Goal: Task Accomplishment & Management: Manage account settings

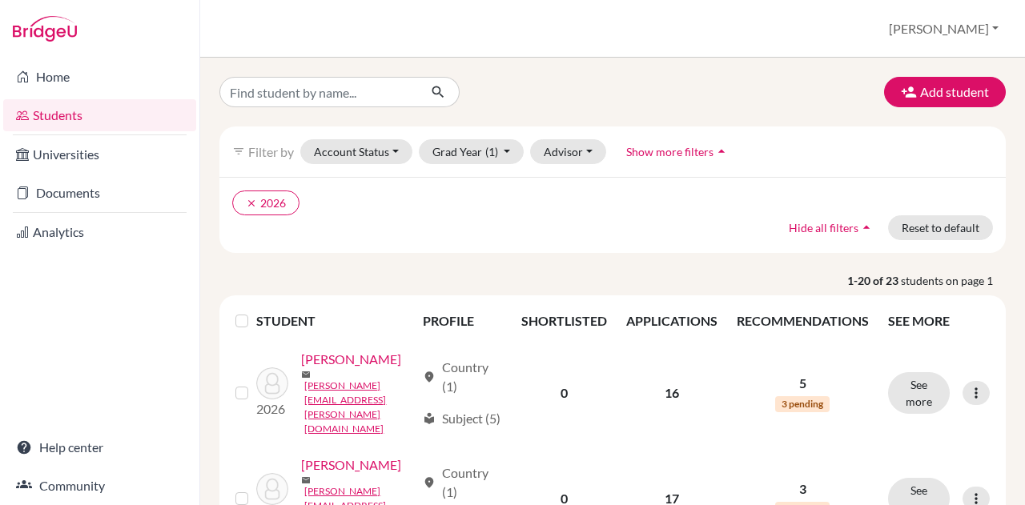
click at [72, 193] on link "Documents" at bounding box center [99, 193] width 193 height 32
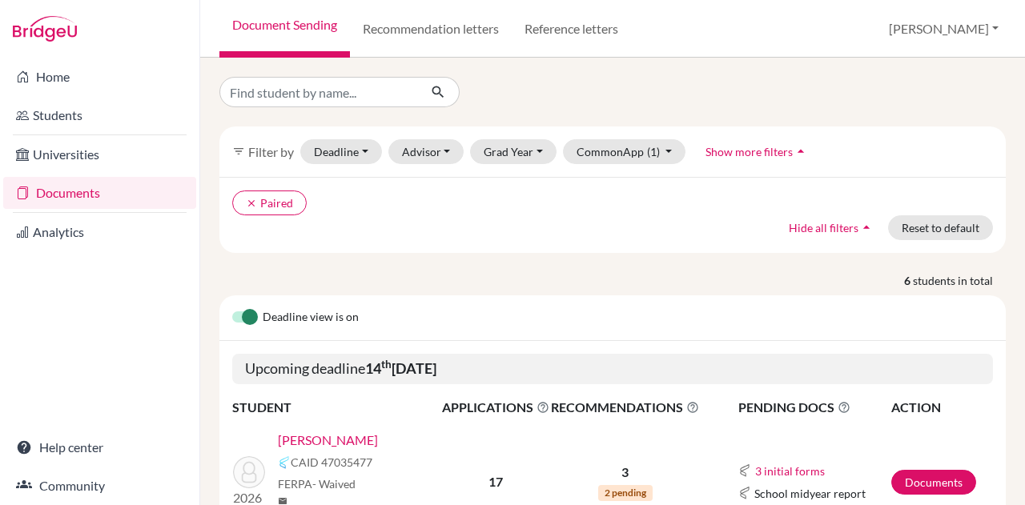
click at [307, 432] on link "[PERSON_NAME]" at bounding box center [328, 440] width 100 height 19
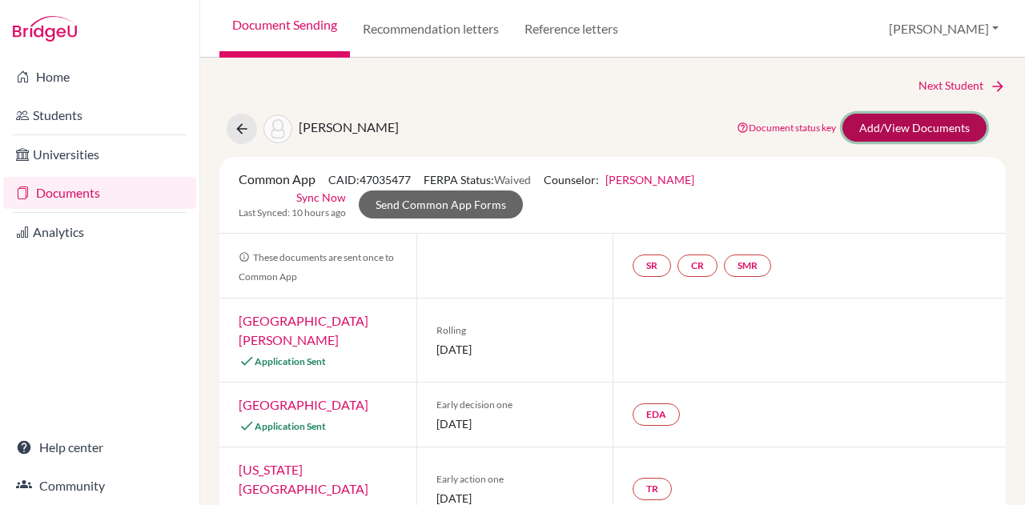
click at [884, 135] on link "Add/View Documents" at bounding box center [915, 128] width 144 height 28
click at [240, 126] on icon at bounding box center [242, 129] width 16 height 16
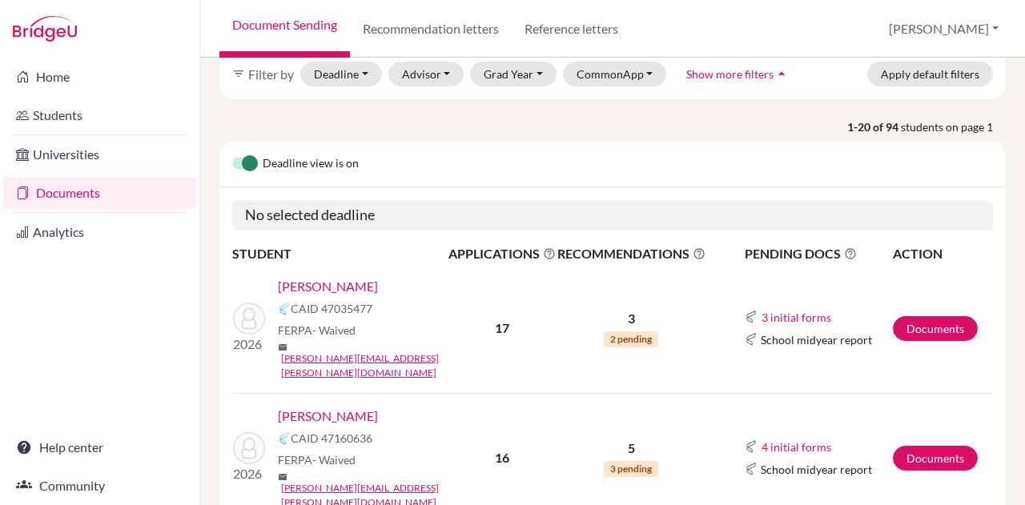
scroll to position [79, 0]
click at [609, 83] on button "CommonApp" at bounding box center [615, 73] width 104 height 25
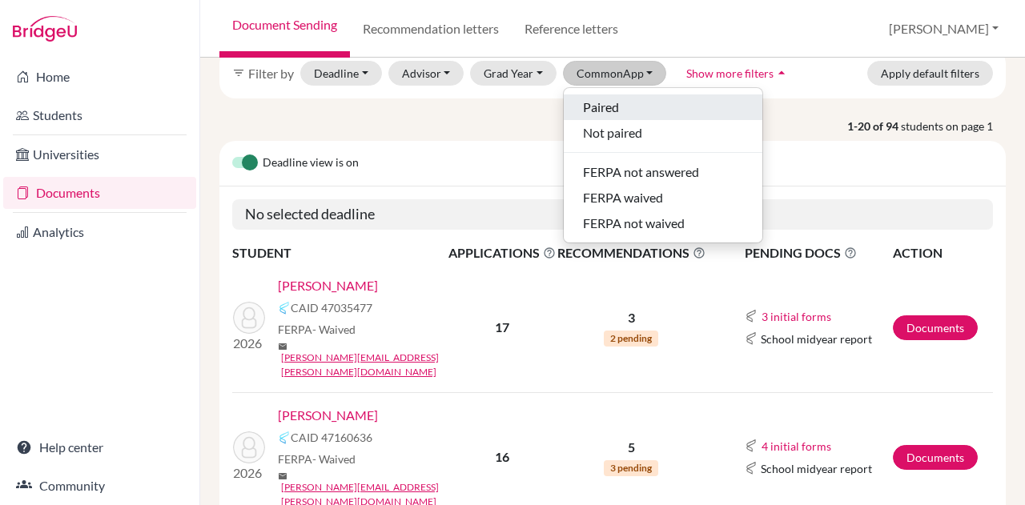
click at [604, 103] on span "Paired" at bounding box center [601, 107] width 36 height 19
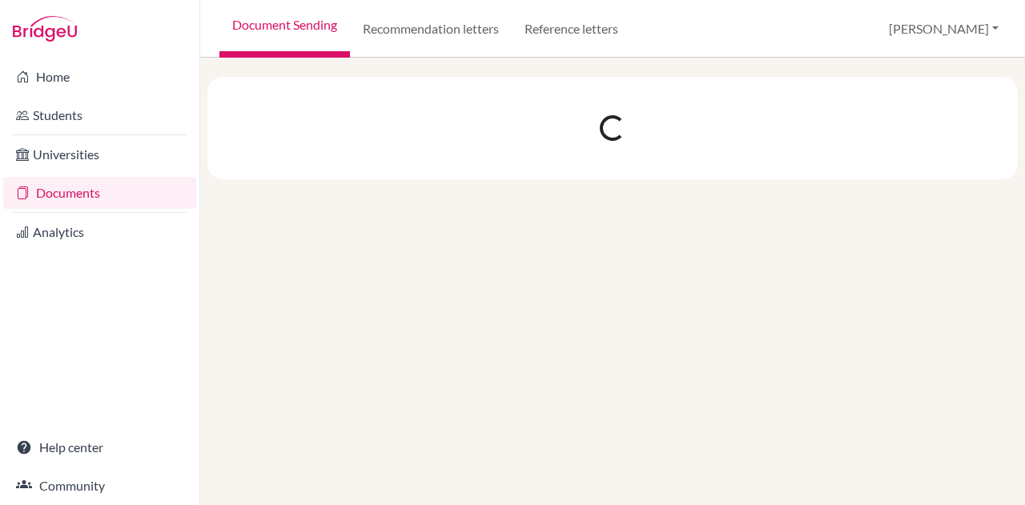
scroll to position [0, 0]
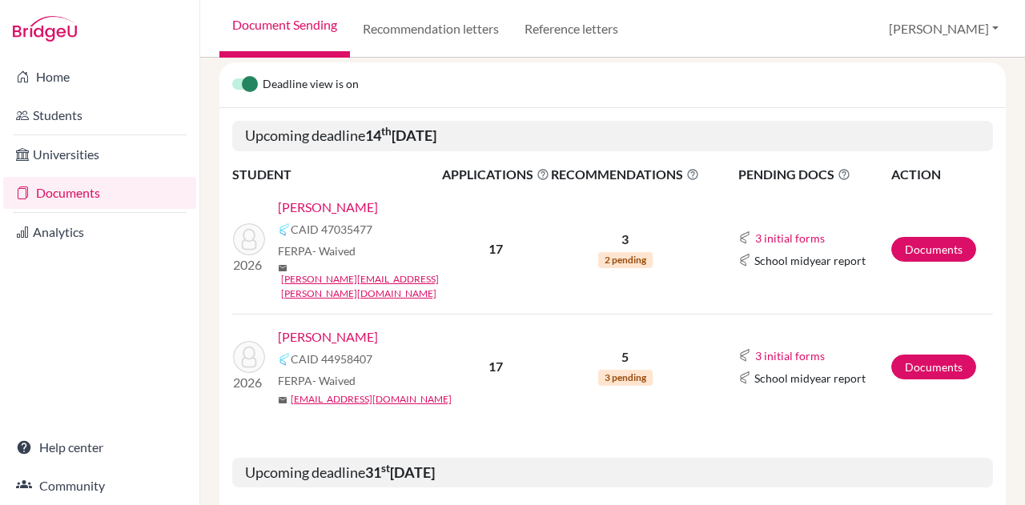
scroll to position [235, 0]
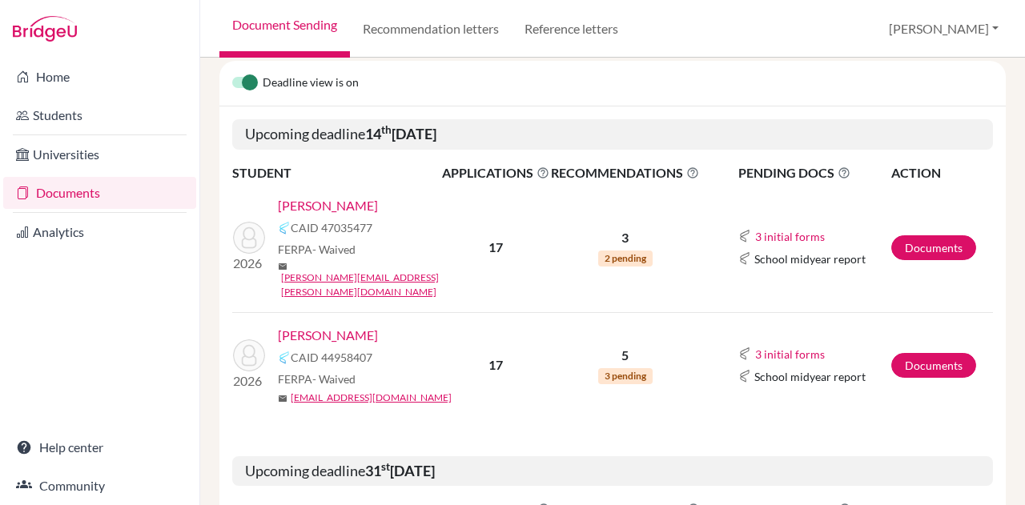
click at [336, 326] on link "Varde, Athena" at bounding box center [328, 335] width 100 height 19
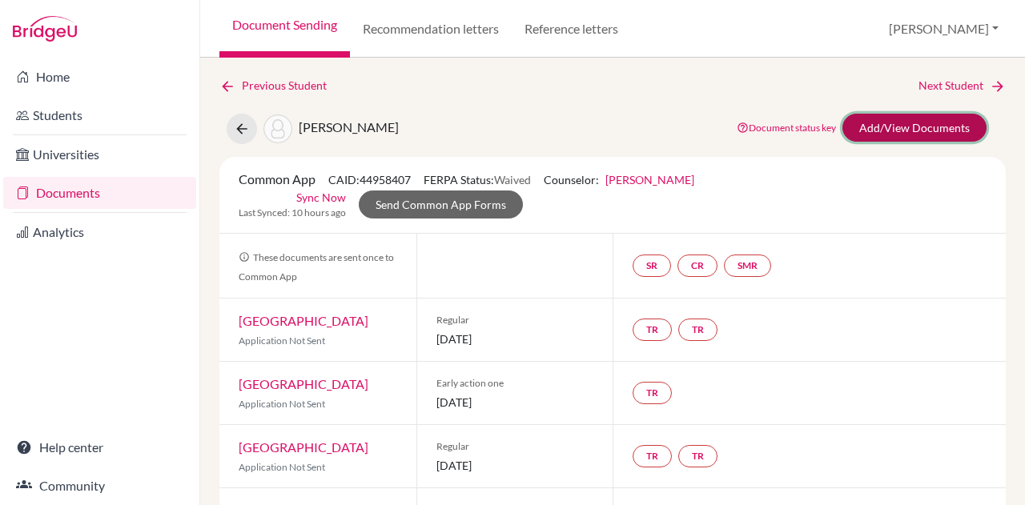
click at [878, 123] on link "Add/View Documents" at bounding box center [915, 128] width 144 height 28
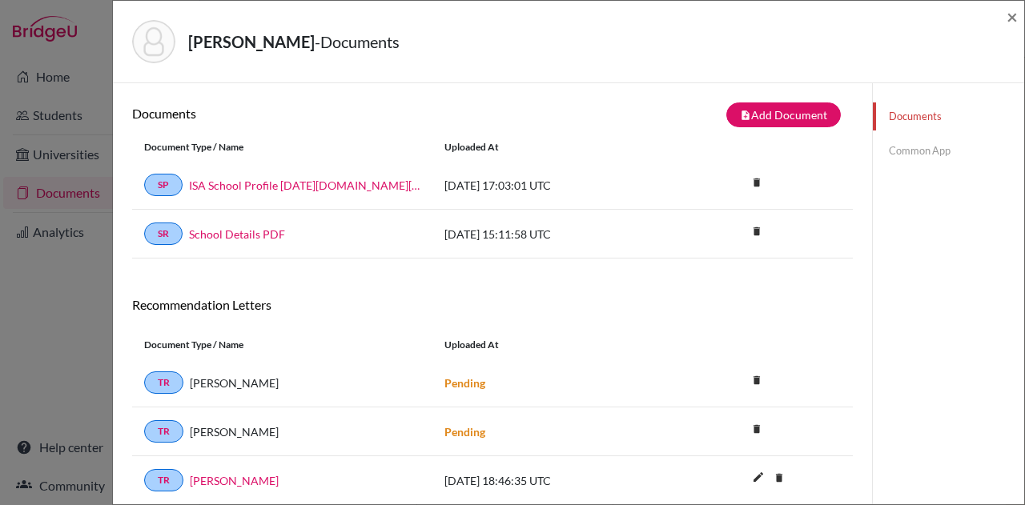
scroll to position [1, 0]
click at [914, 148] on link "Common App" at bounding box center [948, 151] width 151 height 28
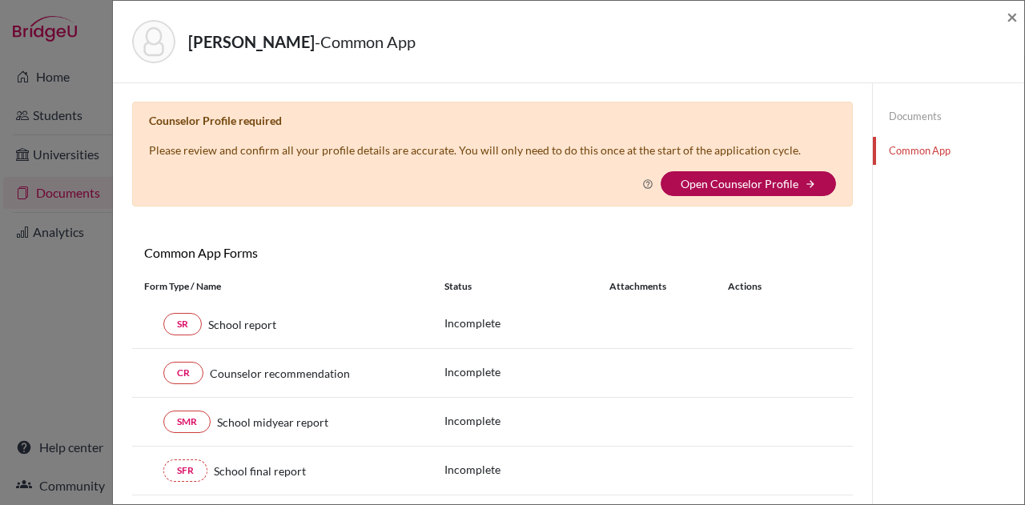
click at [756, 181] on link "Open Counselor Profile" at bounding box center [740, 184] width 118 height 14
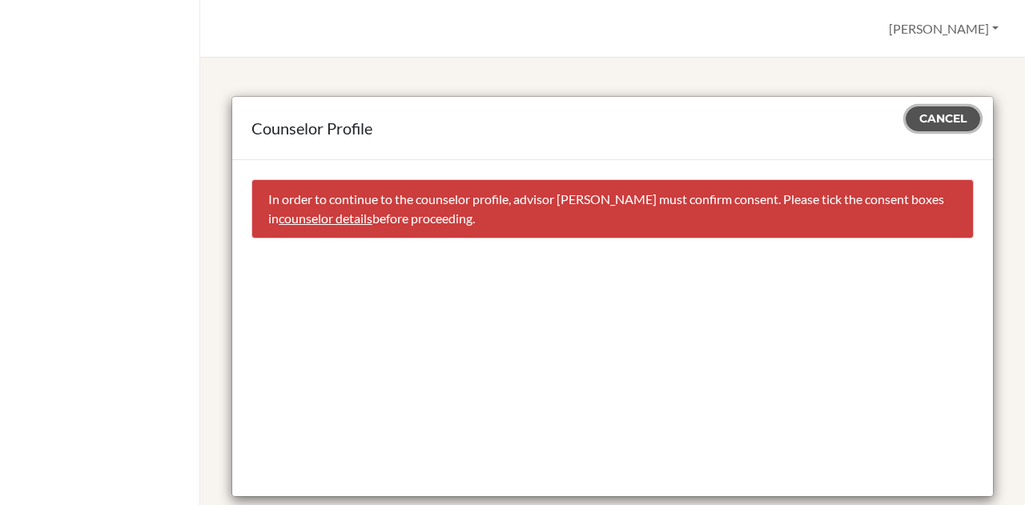
click at [928, 115] on span "Cancel" at bounding box center [943, 118] width 47 height 14
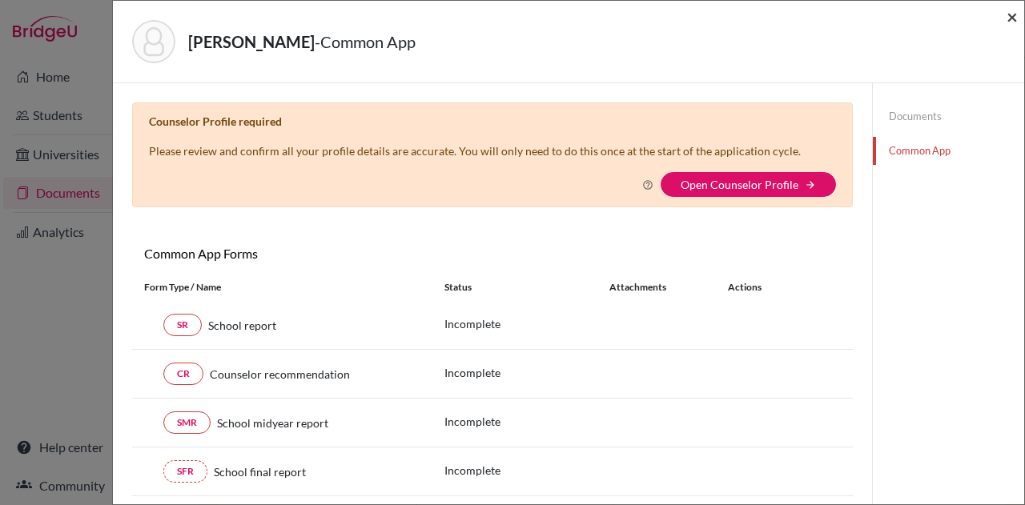
click at [1009, 13] on span "×" at bounding box center [1012, 16] width 11 height 23
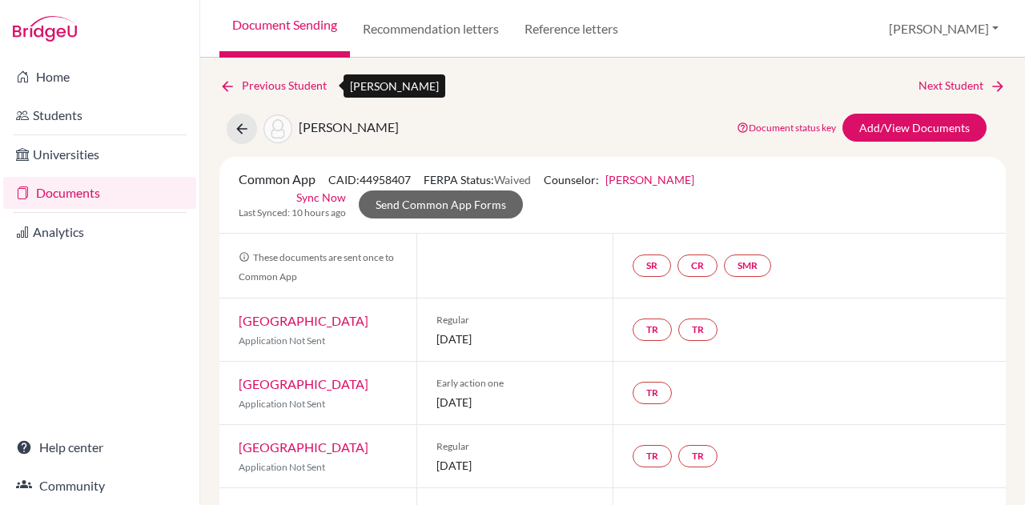
click at [232, 89] on icon at bounding box center [228, 87] width 16 height 16
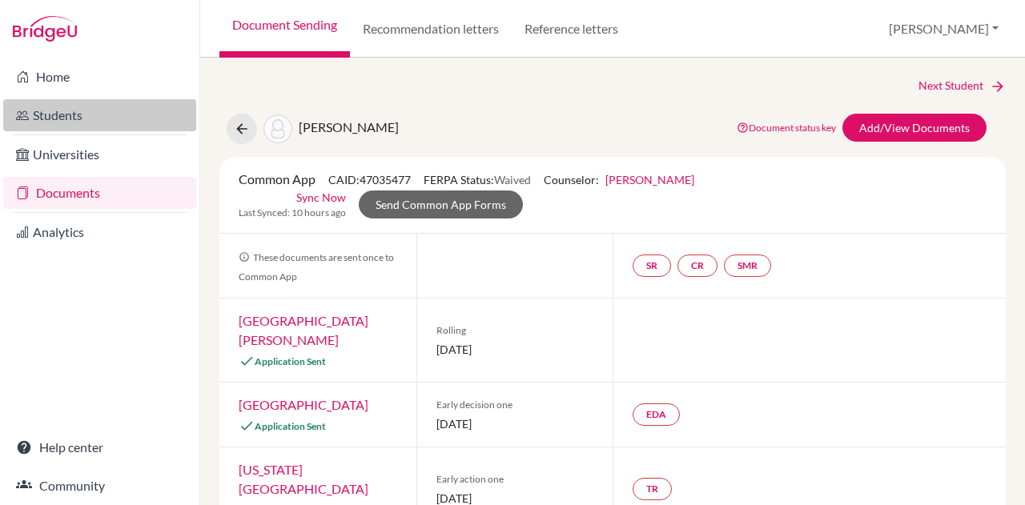
click at [65, 108] on link "Students" at bounding box center [99, 115] width 193 height 32
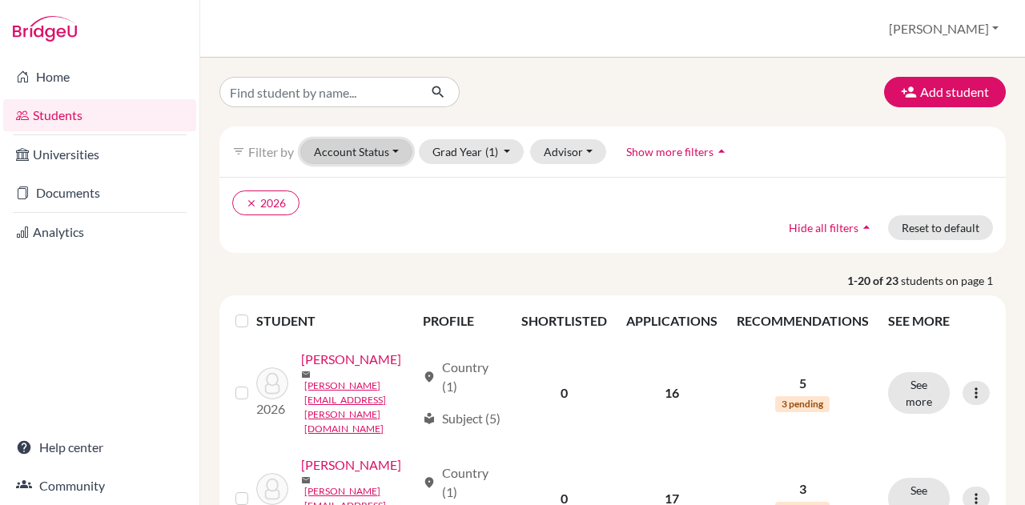
click at [377, 150] on button "Account Status" at bounding box center [356, 151] width 112 height 25
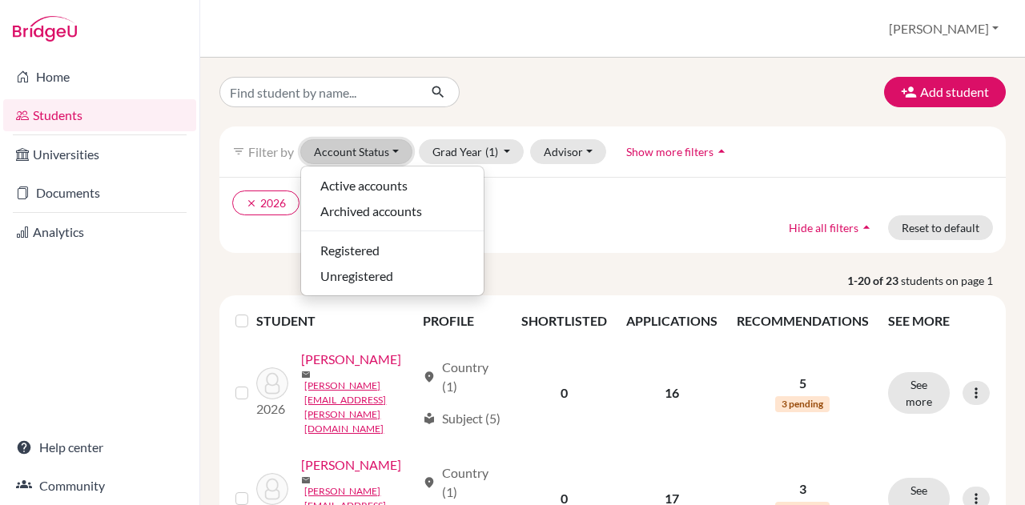
click at [377, 150] on button "Account Status" at bounding box center [356, 151] width 112 height 25
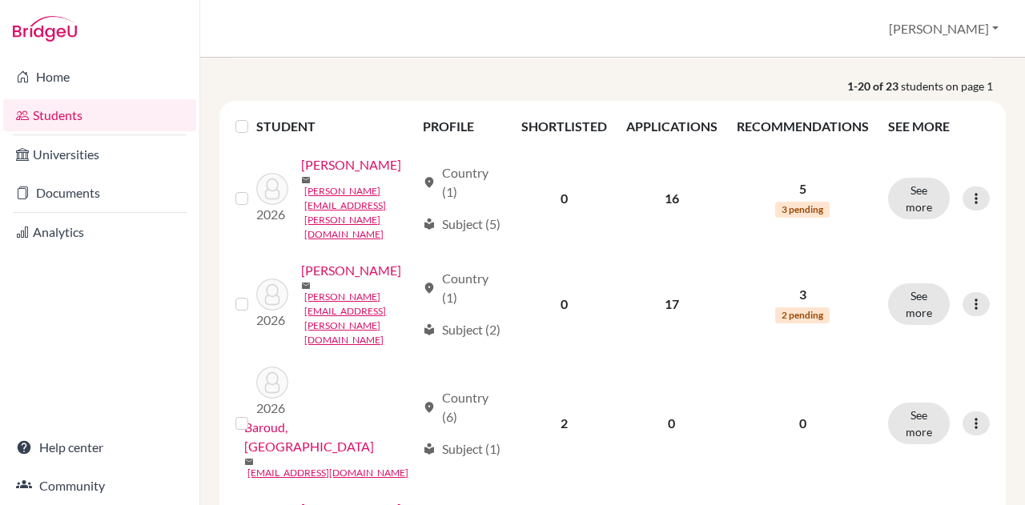
scroll to position [249, 0]
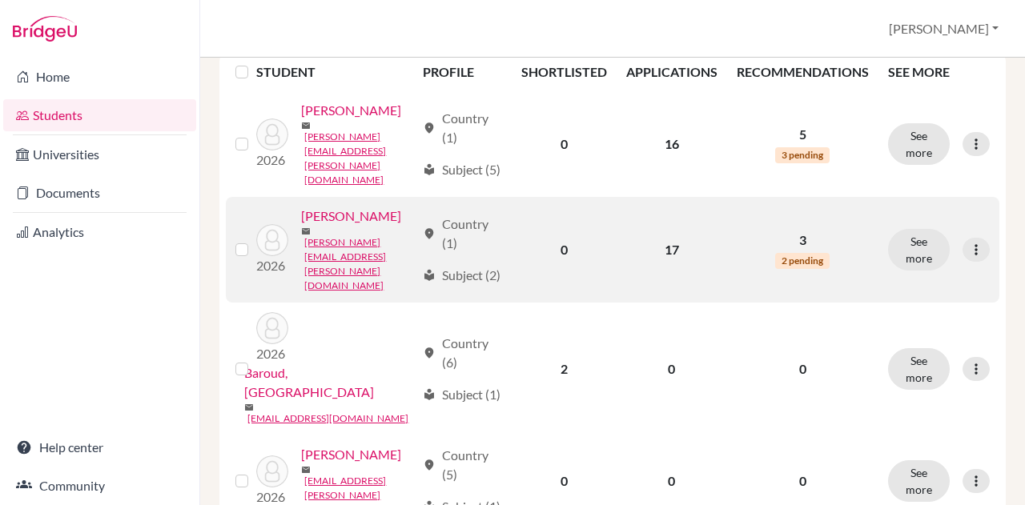
click at [315, 226] on link "[PERSON_NAME]" at bounding box center [351, 216] width 100 height 19
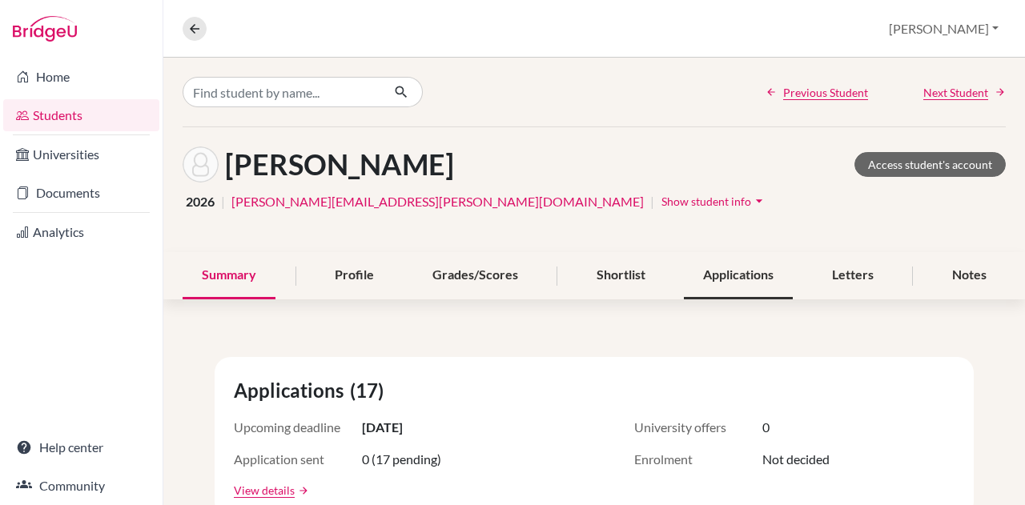
click at [727, 271] on div "Applications" at bounding box center [738, 275] width 109 height 47
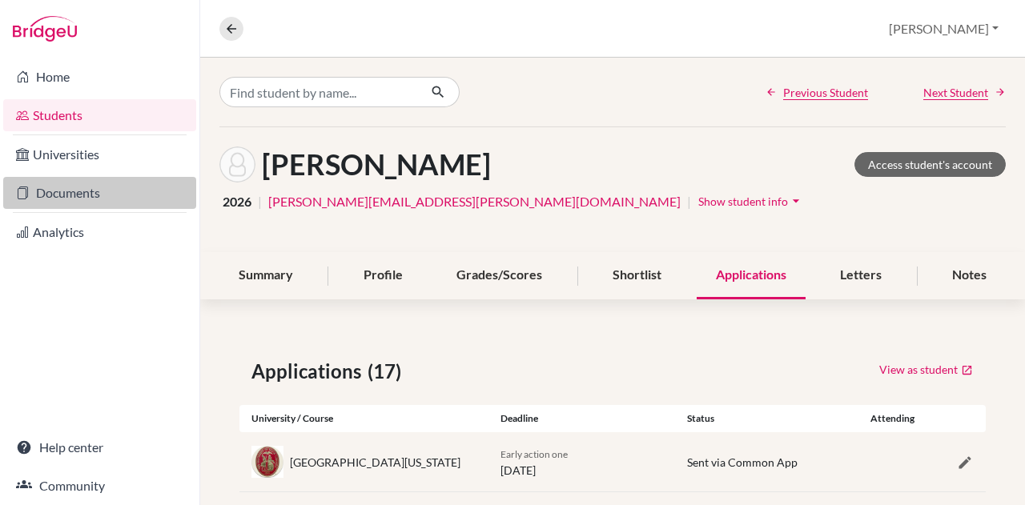
click at [101, 193] on link "Documents" at bounding box center [99, 193] width 193 height 32
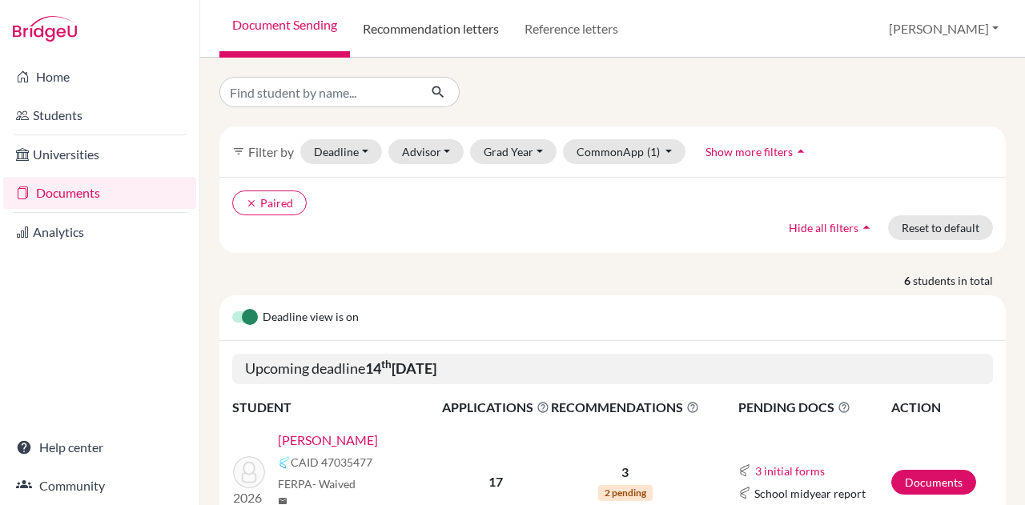
click at [415, 34] on link "Recommendation letters" at bounding box center [431, 29] width 162 height 58
click at [947, 470] on link "Documents" at bounding box center [934, 482] width 85 height 25
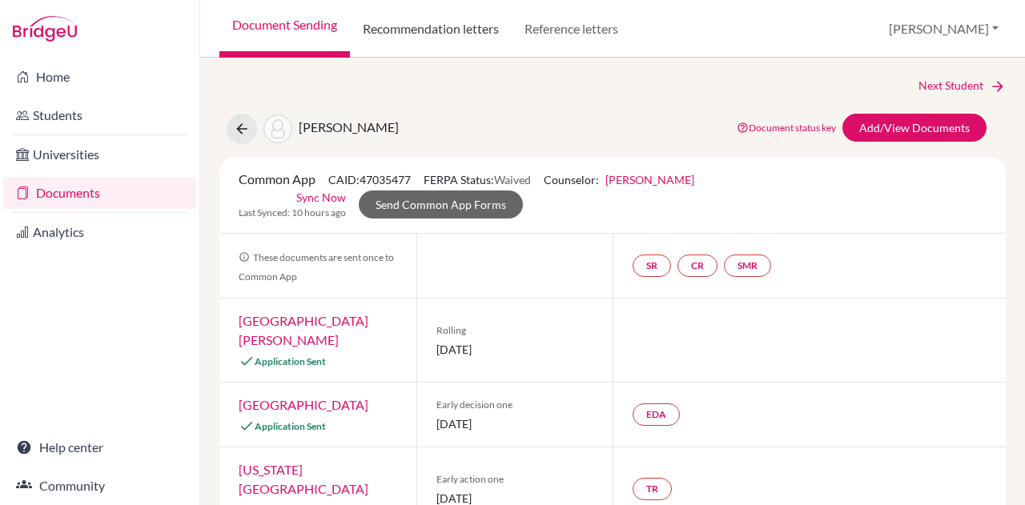
click at [476, 31] on link "Recommendation letters" at bounding box center [431, 29] width 162 height 58
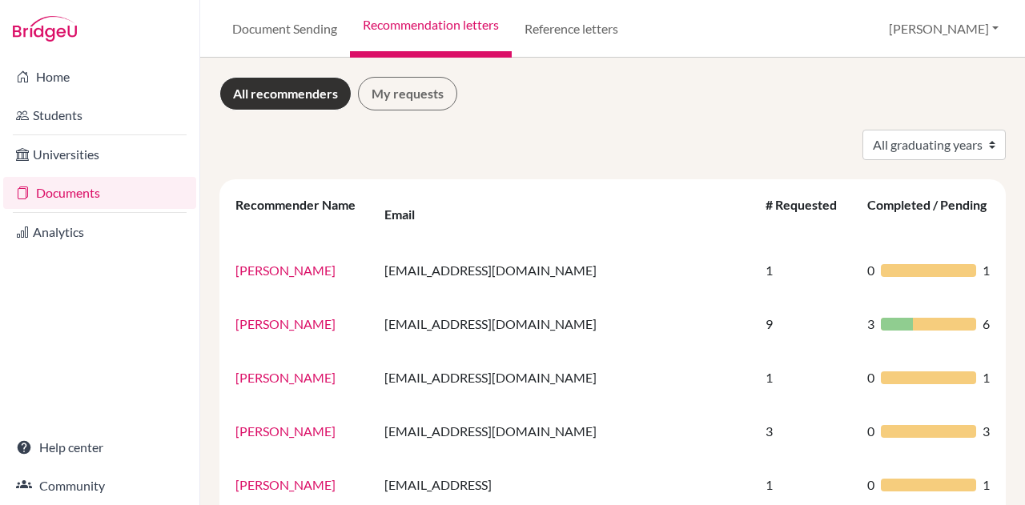
click at [80, 189] on link "Documents" at bounding box center [99, 193] width 193 height 32
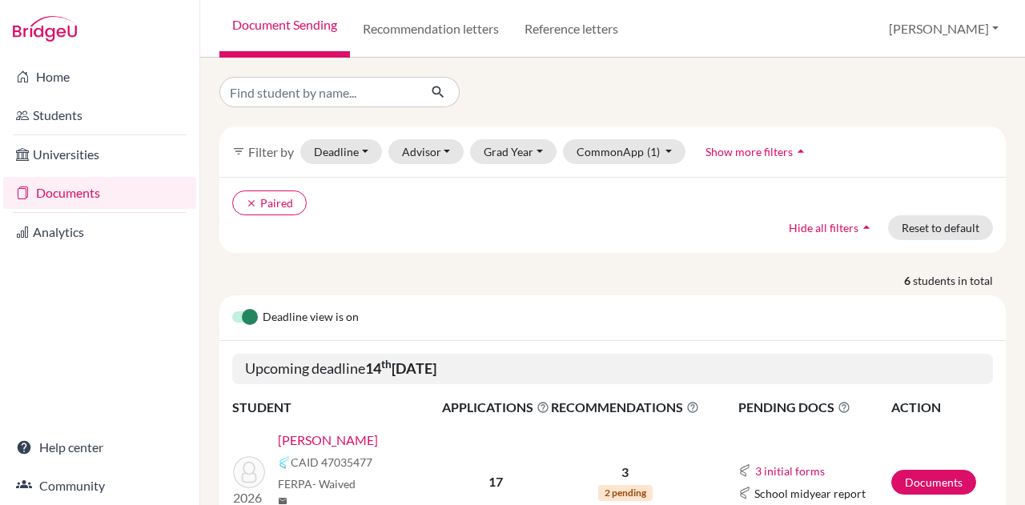
click at [306, 439] on link "[PERSON_NAME]" at bounding box center [328, 440] width 100 height 19
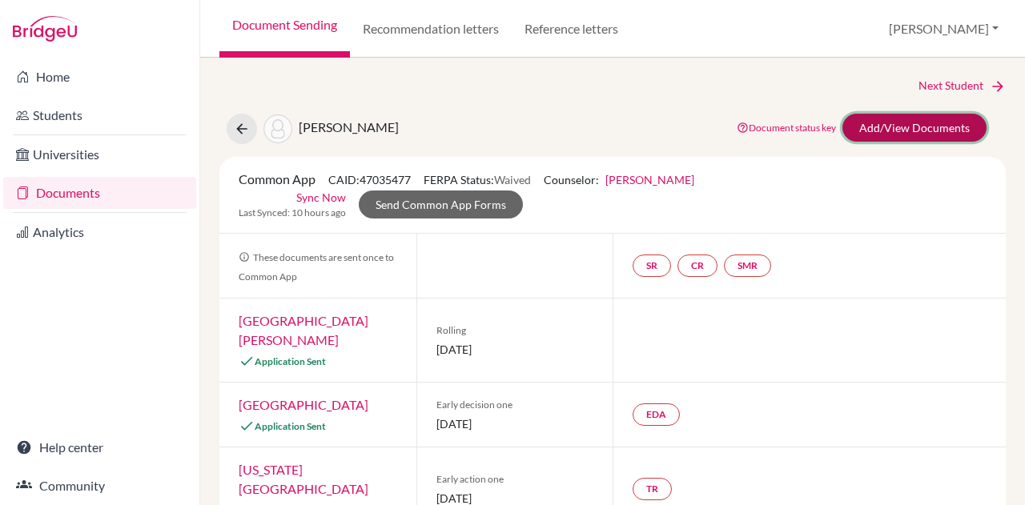
click at [875, 135] on link "Add/View Documents" at bounding box center [915, 128] width 144 height 28
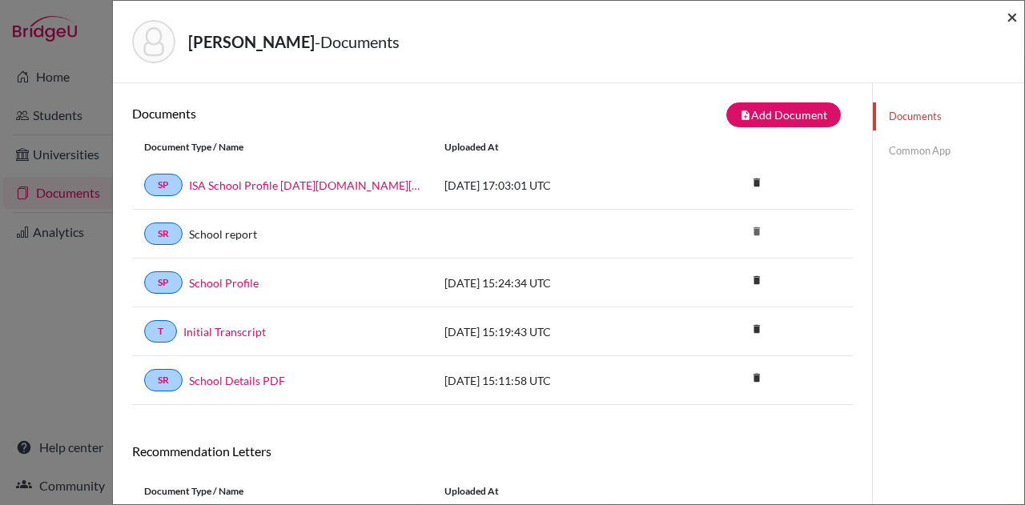
click at [1010, 18] on span "×" at bounding box center [1012, 16] width 11 height 23
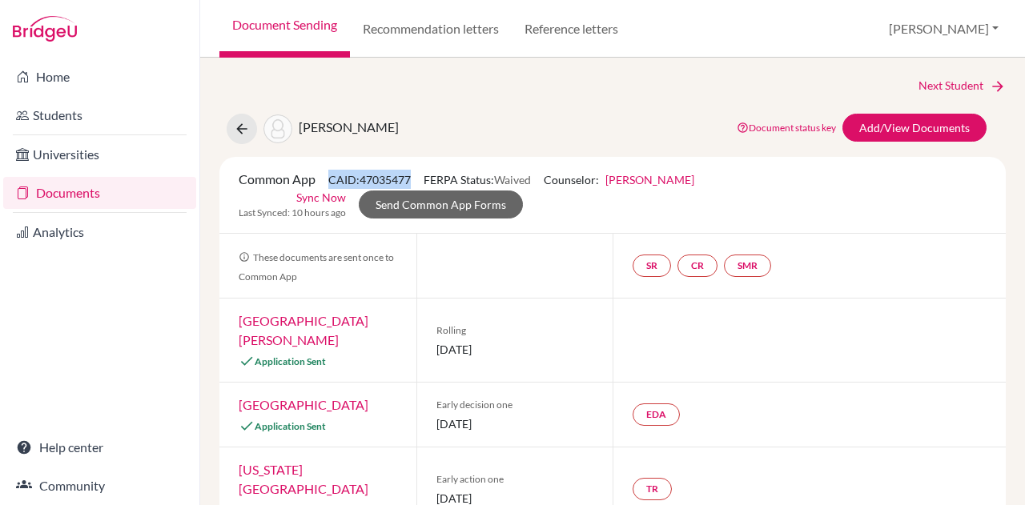
drag, startPoint x: 412, startPoint y: 178, endPoint x: 327, endPoint y: 183, distance: 85.1
click at [327, 183] on div "Common App CAID: 47035477 FERPA Status: Waived Counselor: [PERSON_NAME] First N…" at bounding box center [467, 179] width 480 height 19
drag, startPoint x: 412, startPoint y: 177, endPoint x: 330, endPoint y: 180, distance: 81.8
click at [330, 180] on div "Common App CAID: 47035477 FERPA Status: Waived Counselor: [PERSON_NAME] First N…" at bounding box center [467, 179] width 480 height 19
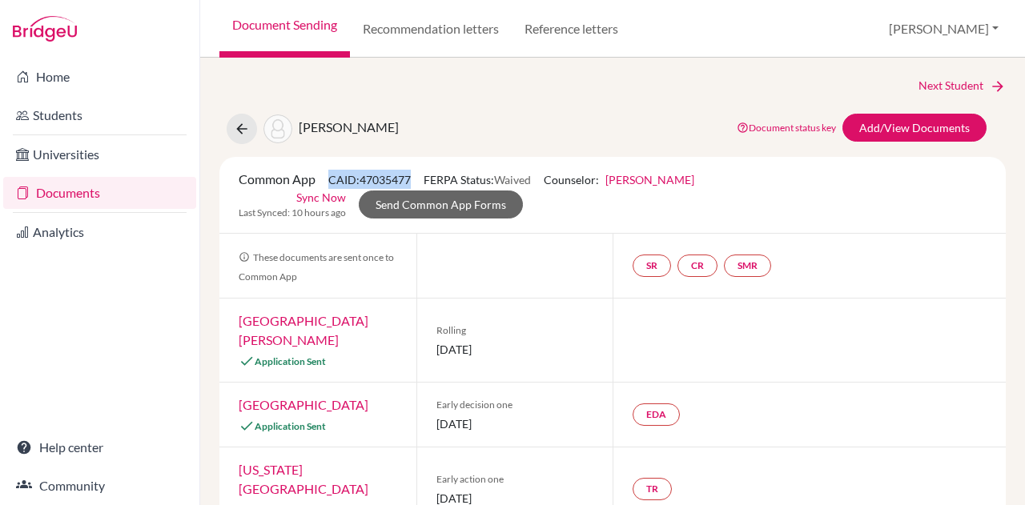
copy span "CAID: 47035477"
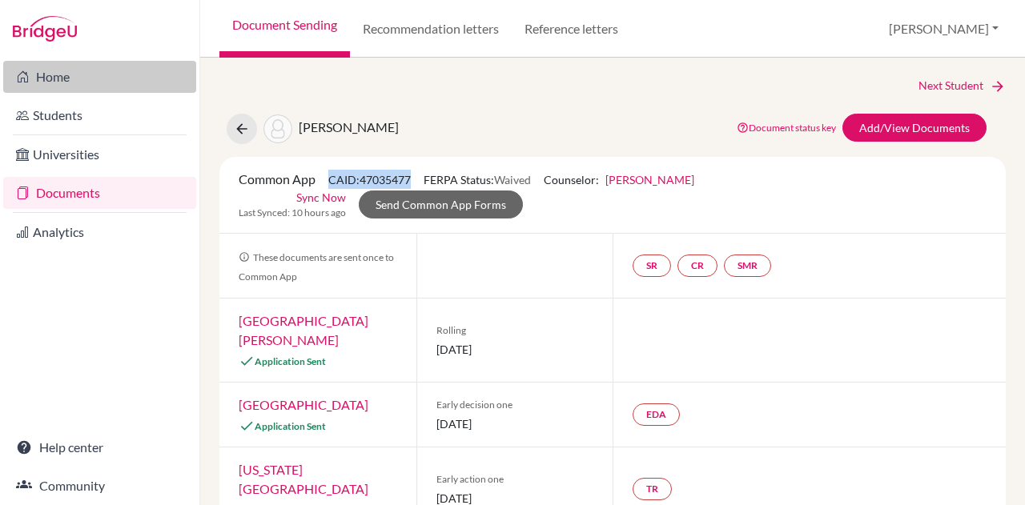
click at [79, 80] on link "Home" at bounding box center [99, 77] width 193 height 32
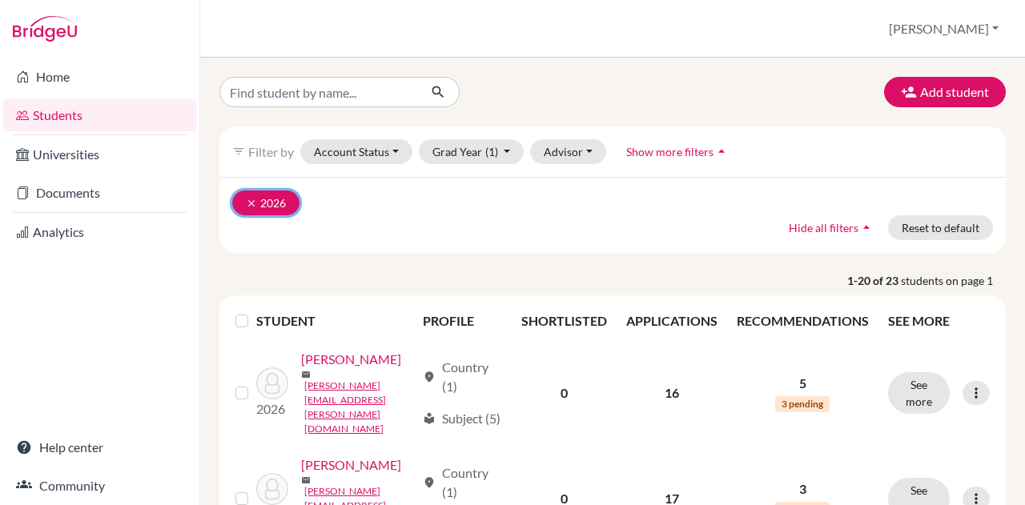
click at [247, 206] on icon "clear" at bounding box center [251, 203] width 11 height 11
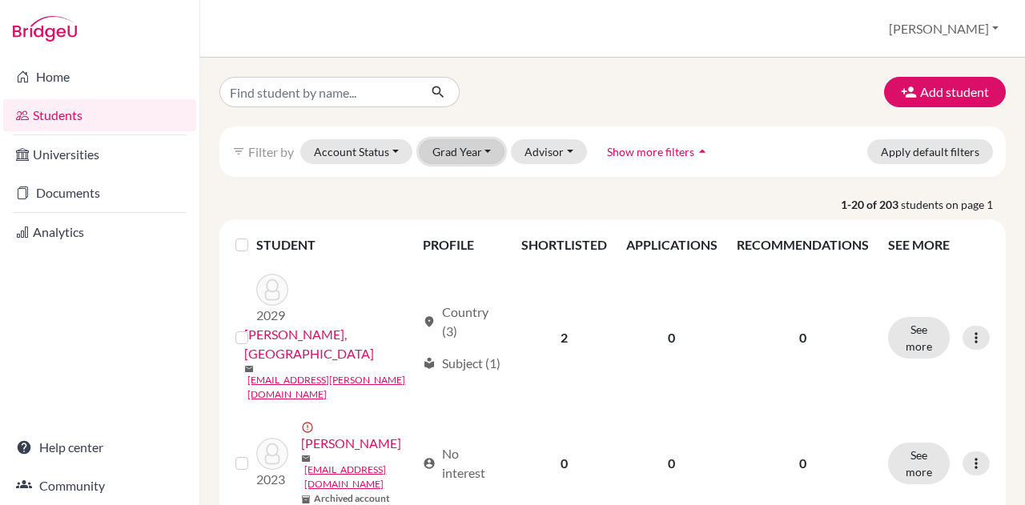
click at [444, 154] on button "Grad Year" at bounding box center [462, 151] width 87 height 25
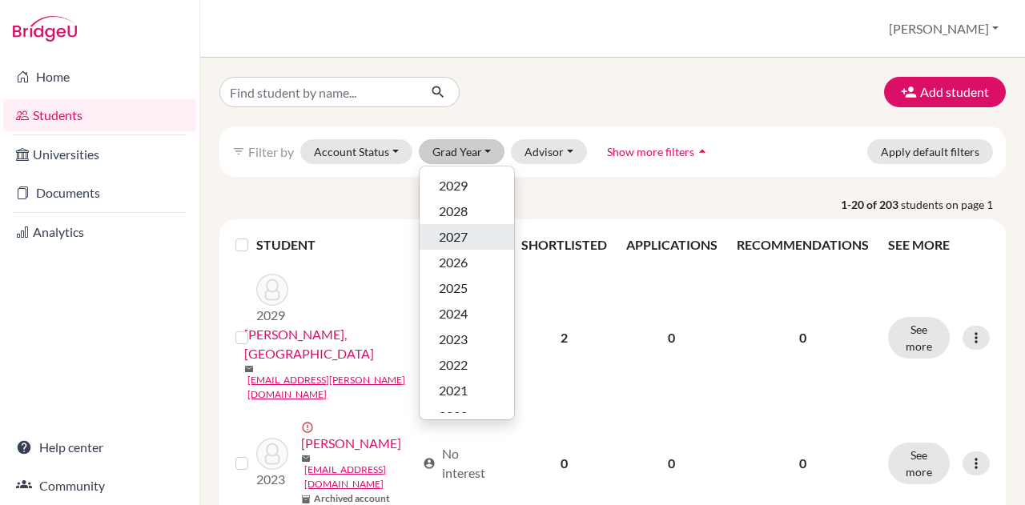
click at [440, 238] on span "2027" at bounding box center [453, 237] width 29 height 19
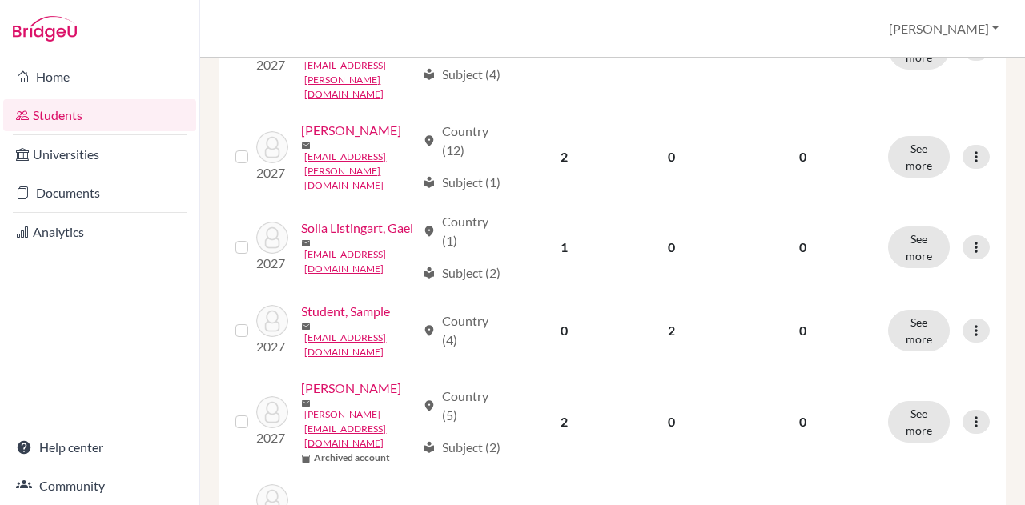
scroll to position [1466, 0]
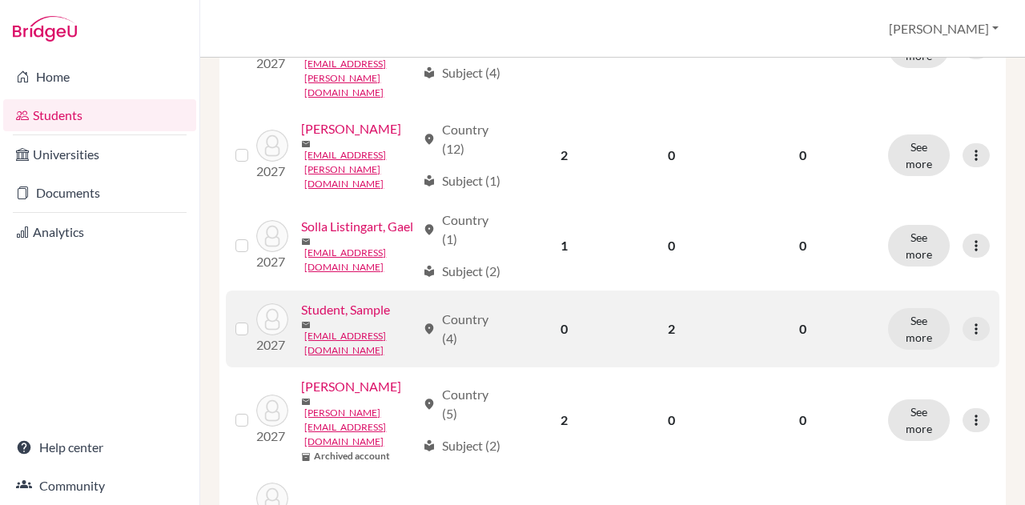
click at [366, 320] on div "Student, Sample" at bounding box center [358, 309] width 114 height 19
click at [312, 320] on link "Student, Sample" at bounding box center [345, 309] width 89 height 19
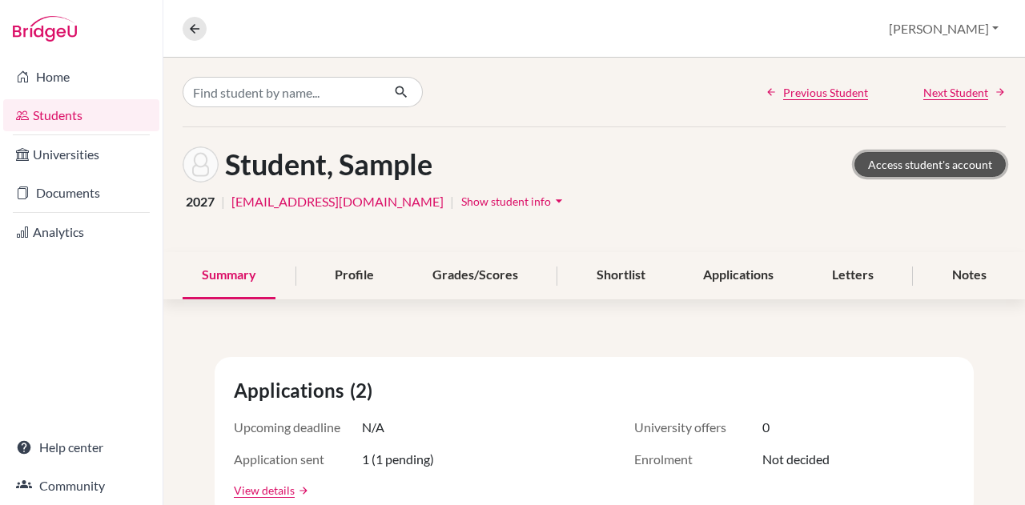
click at [876, 166] on link "Access student's account" at bounding box center [930, 164] width 151 height 25
